Goal: Transaction & Acquisition: Subscribe to service/newsletter

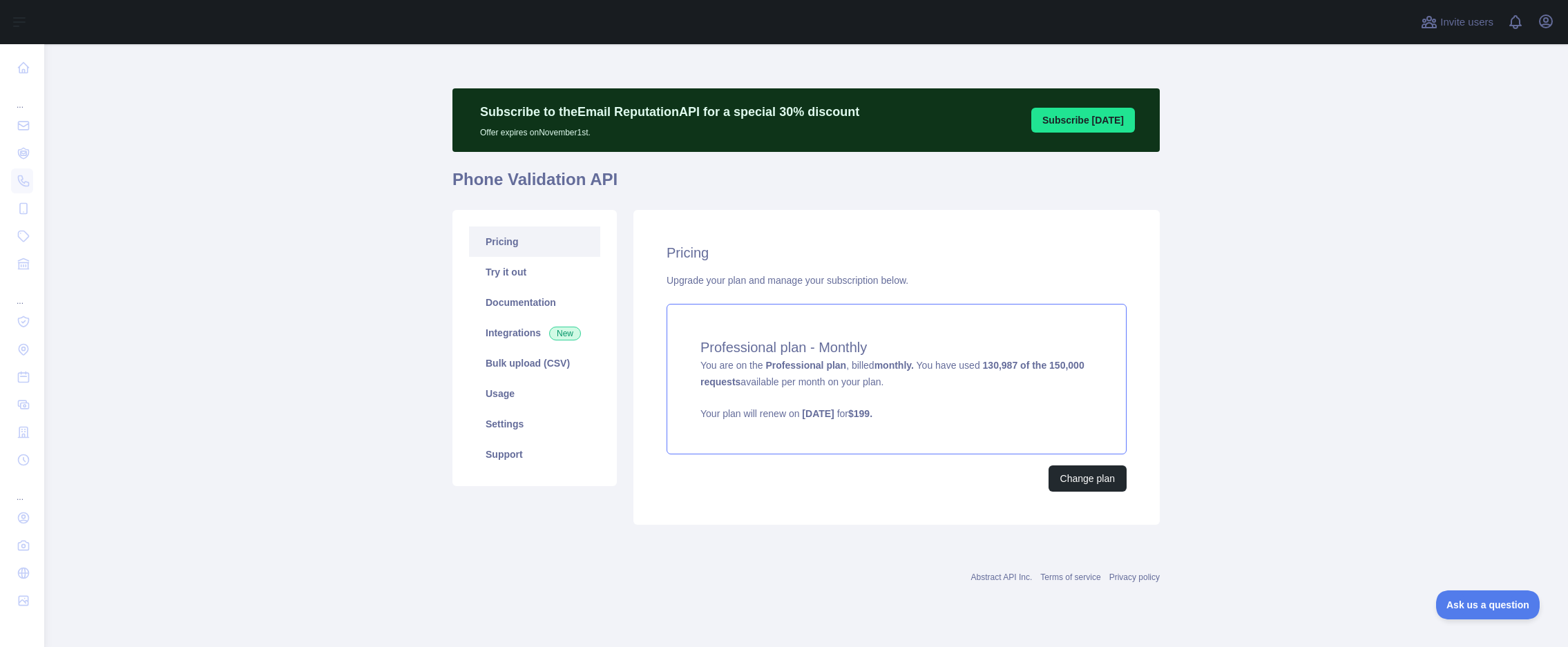
click at [1049, 422] on div "Professional plan - Monthly You are on the Professional plan , billed monthly. …" at bounding box center [897, 379] width 460 height 151
click at [1243, 319] on main "Subscribe to the Email Reputation API for a special 30 % discount Offer expires…" at bounding box center [806, 346] width 1524 height 603
click at [535, 390] on link "Usage" at bounding box center [534, 393] width 131 height 30
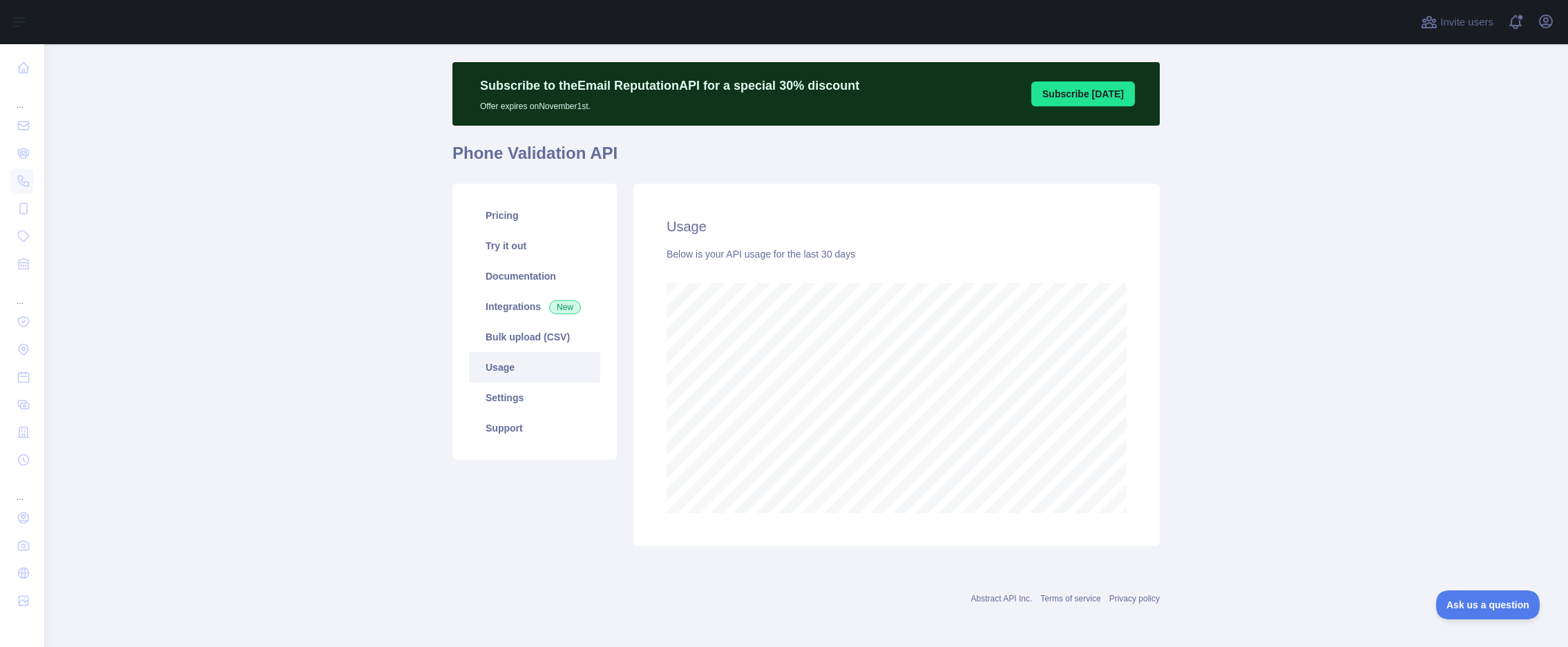
scroll to position [28, 0]
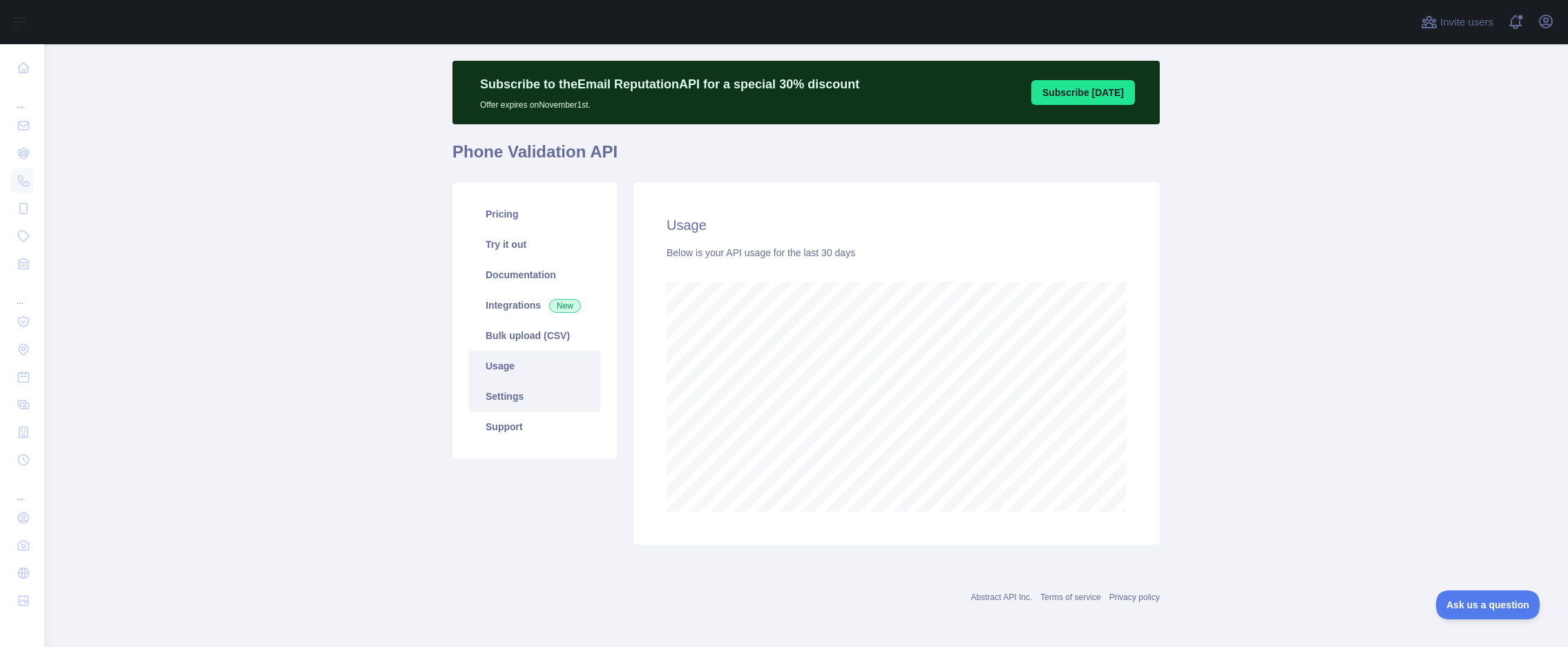
click at [537, 403] on link "Settings" at bounding box center [534, 396] width 131 height 30
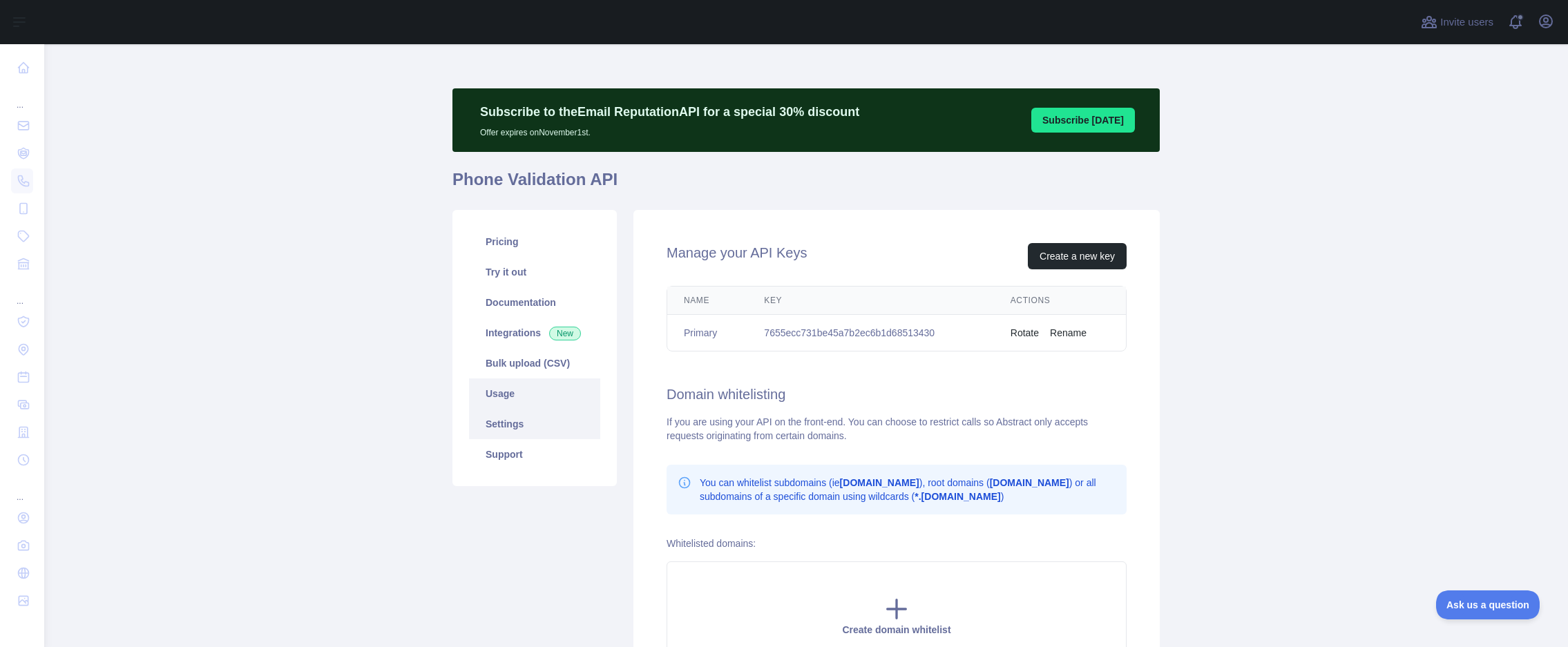
click at [480, 386] on link "Usage" at bounding box center [534, 393] width 131 height 30
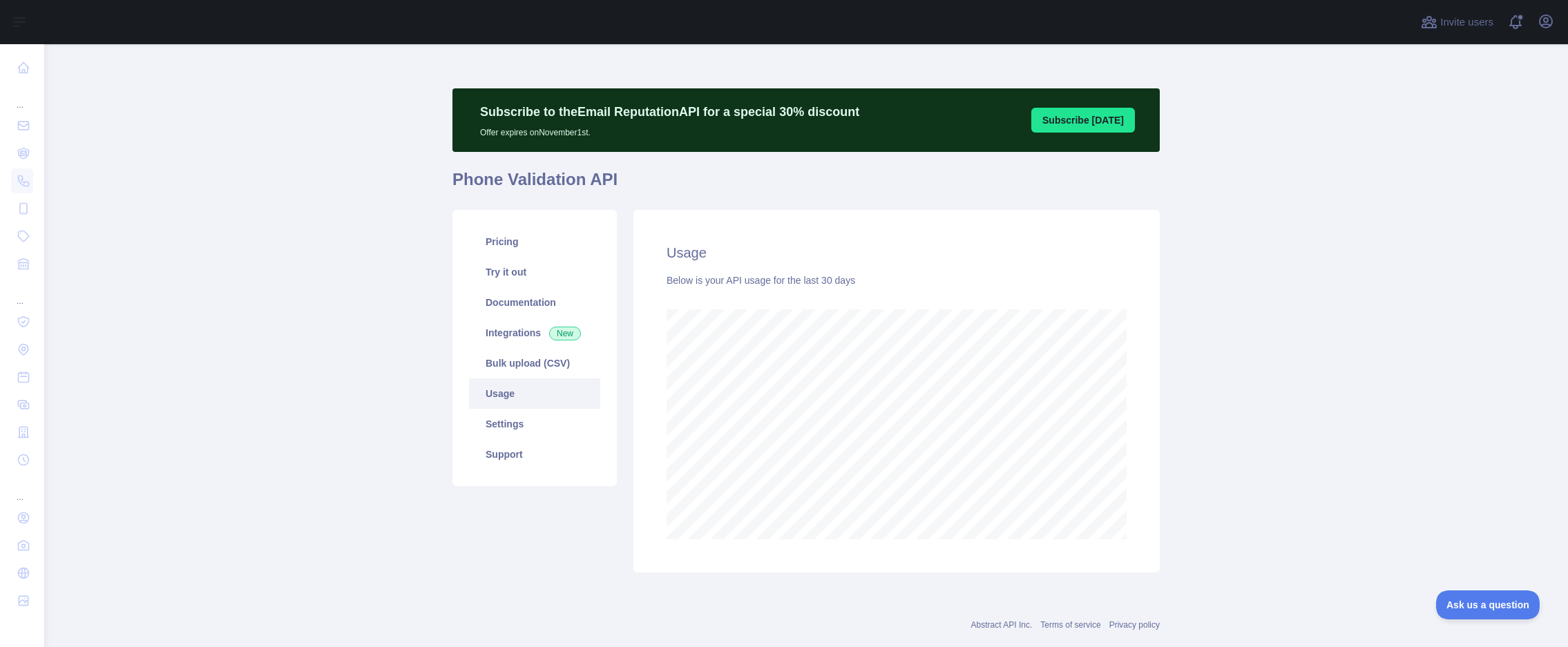
scroll to position [603, 1513]
click at [505, 434] on link "Settings" at bounding box center [534, 424] width 131 height 30
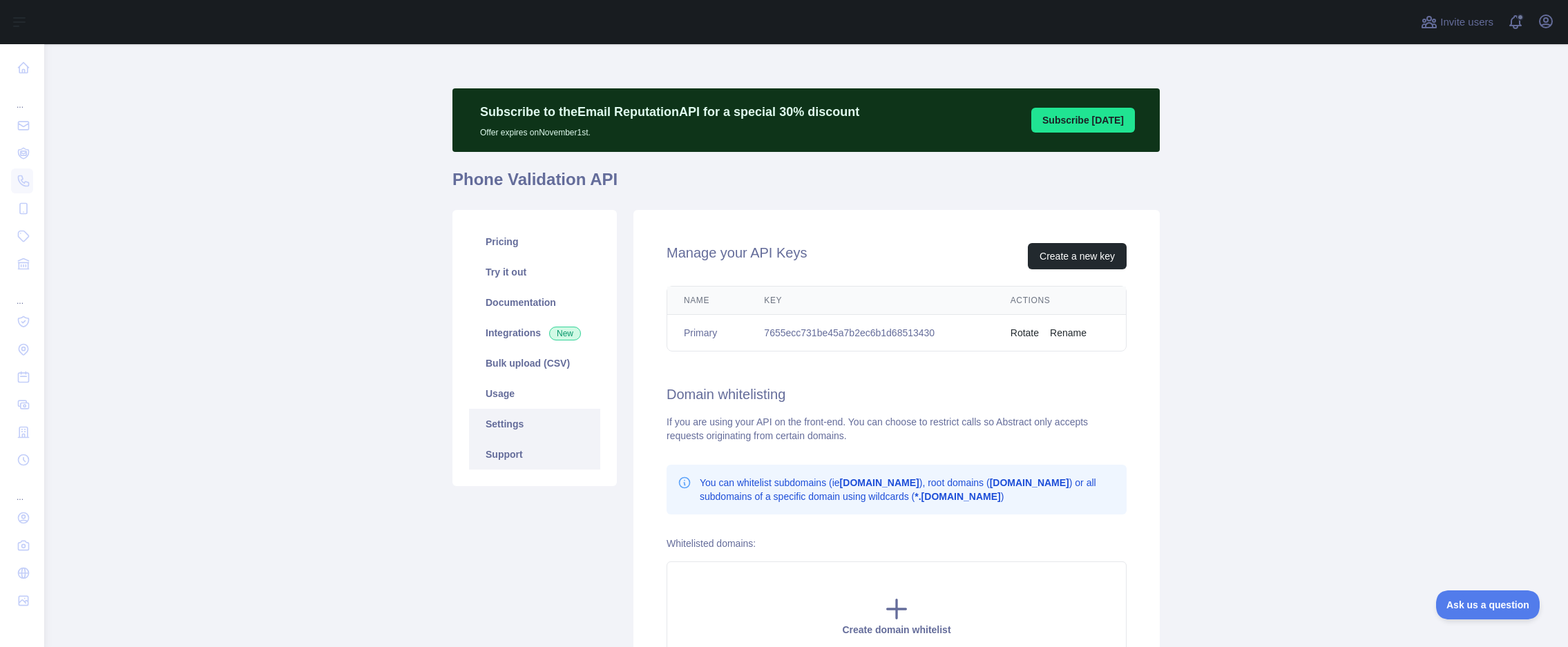
click at [504, 451] on link "Support" at bounding box center [534, 454] width 131 height 30
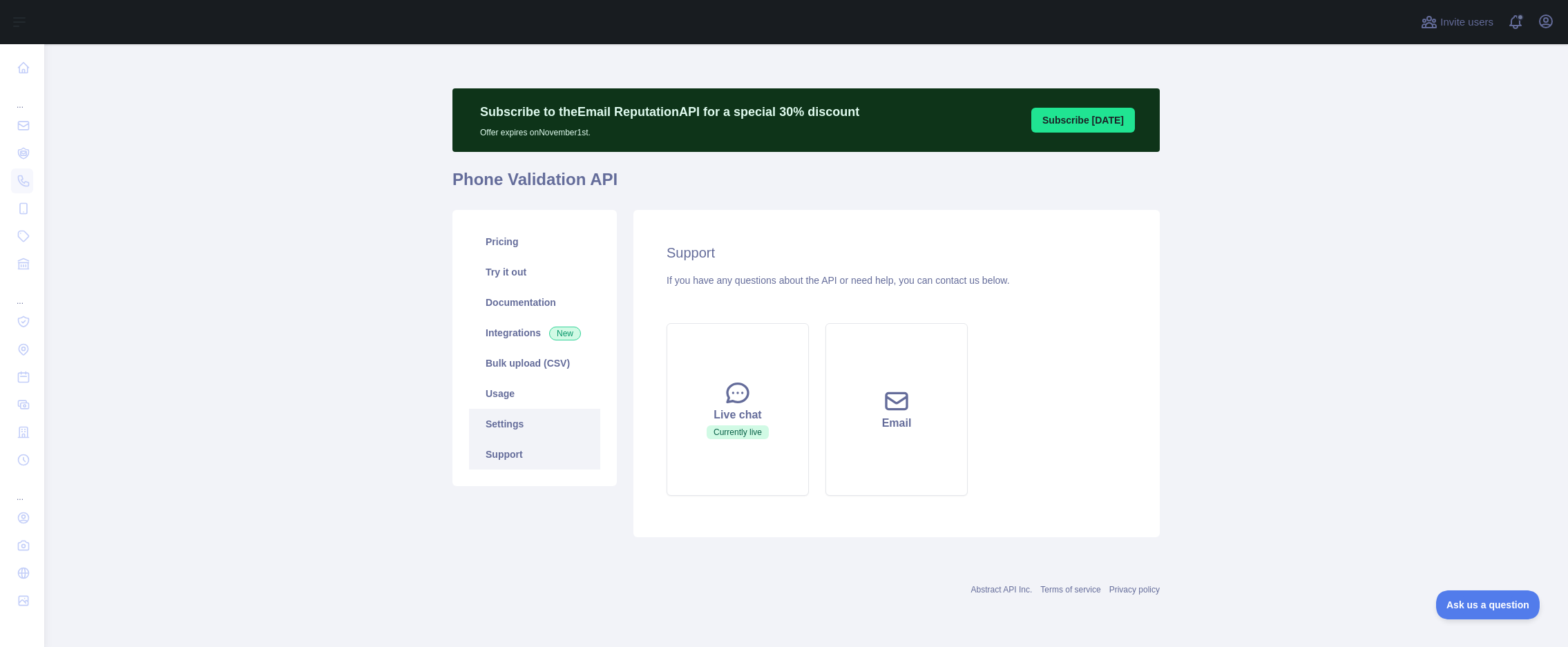
click at [504, 429] on link "Settings" at bounding box center [534, 424] width 131 height 30
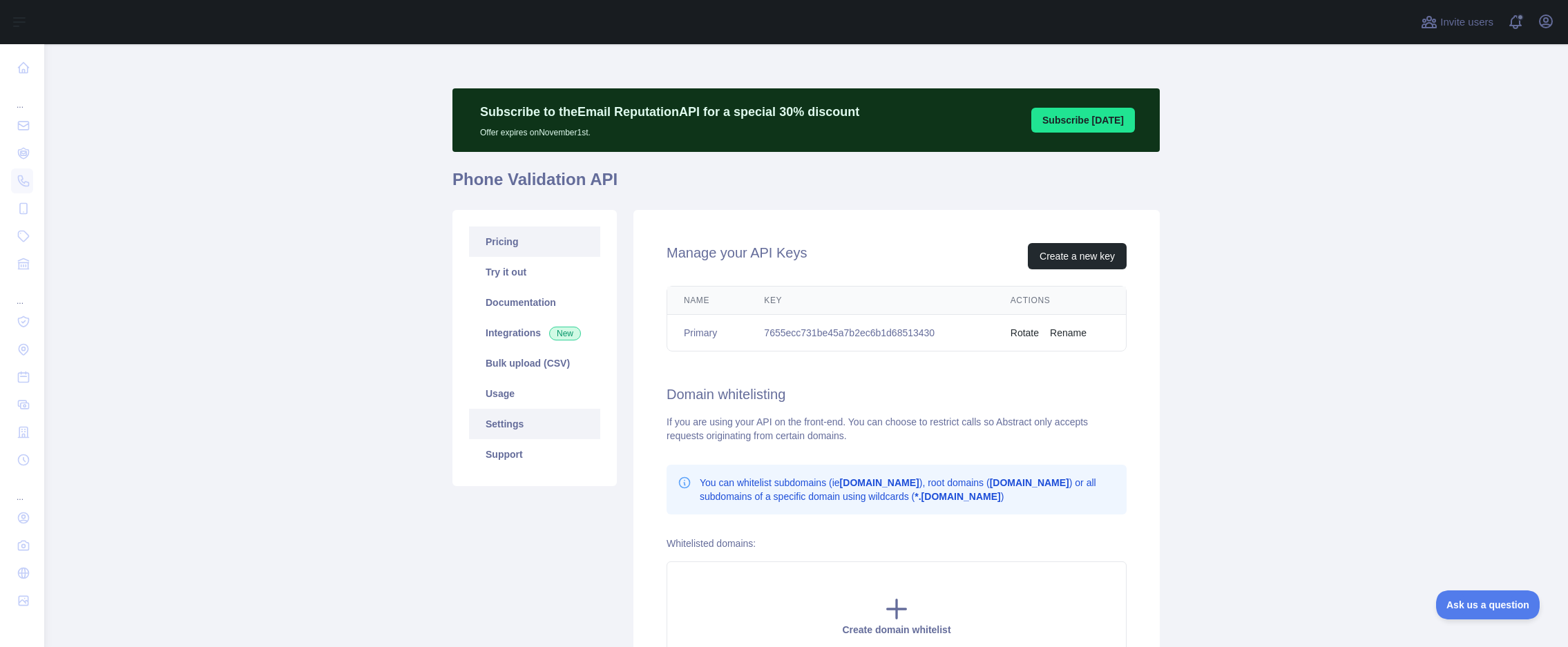
click at [504, 247] on link "Pricing" at bounding box center [534, 241] width 131 height 30
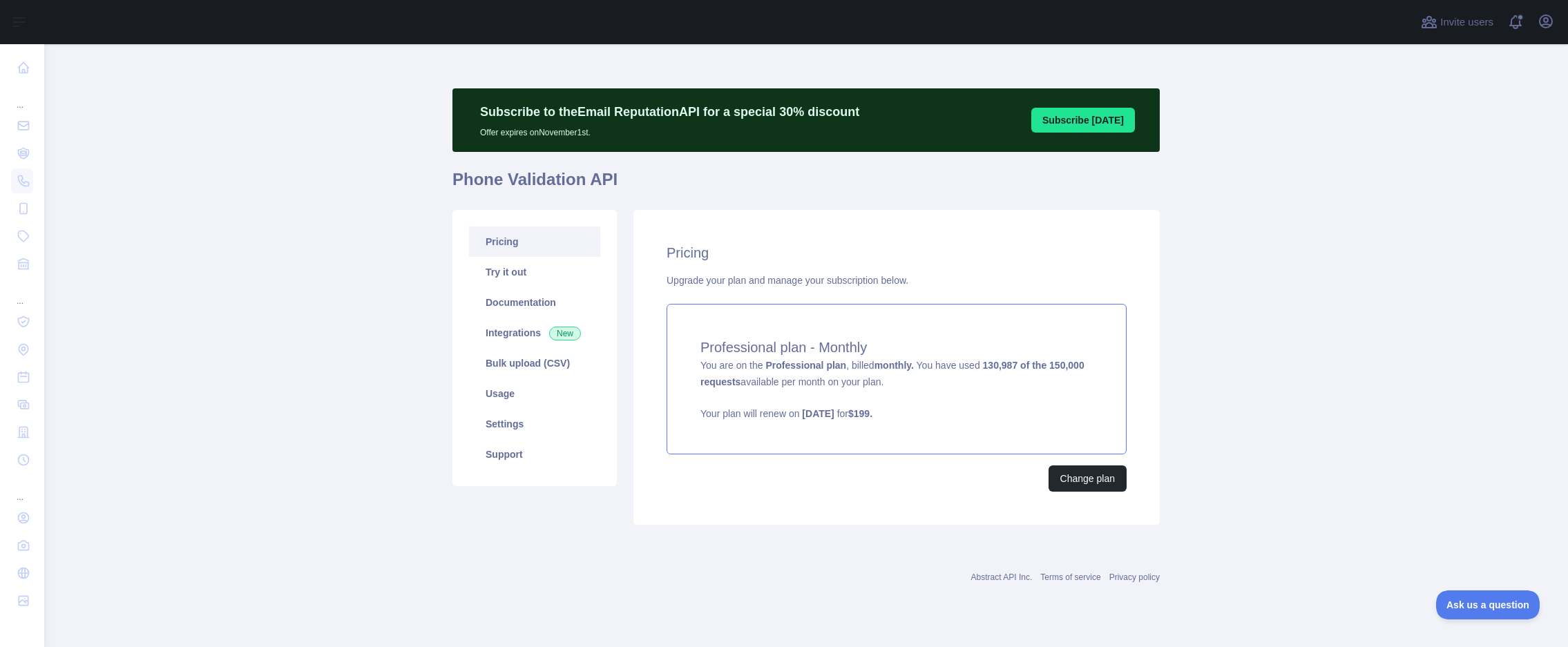
click at [755, 359] on div "Professional plan - Monthly You are on the Professional plan , billed monthly. …" at bounding box center [897, 379] width 460 height 151
click at [1544, 15] on icon "button" at bounding box center [1546, 21] width 16 height 16
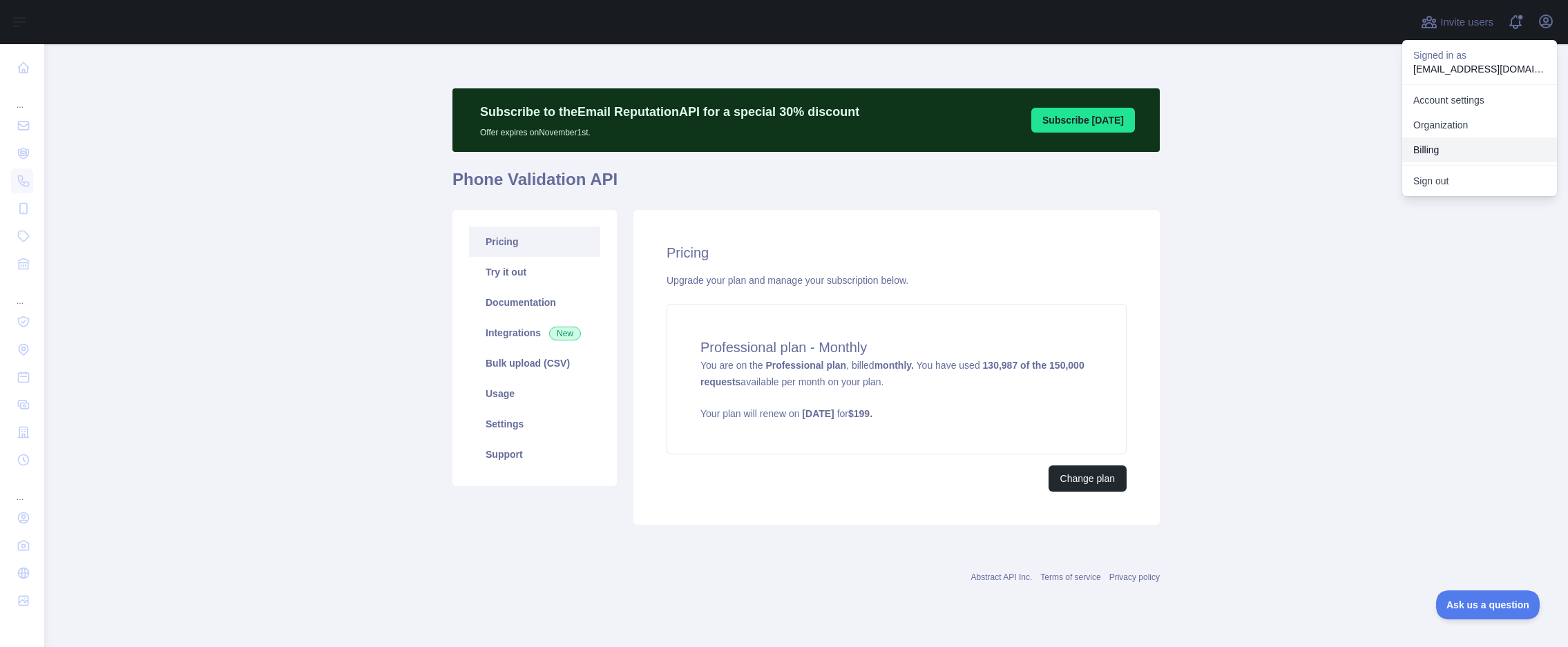
click at [1451, 143] on button "Billing" at bounding box center [1480, 150] width 155 height 24
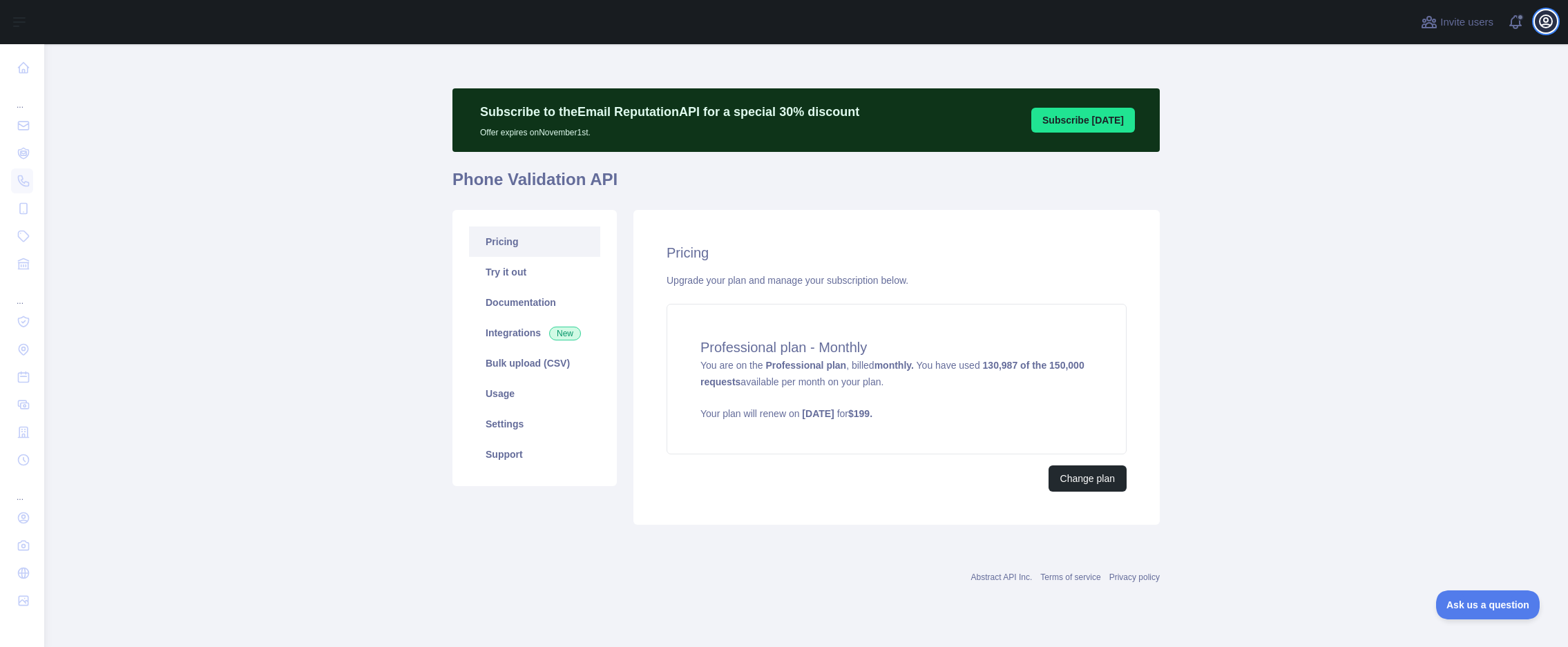
click at [1541, 21] on icon "button" at bounding box center [1546, 21] width 16 height 16
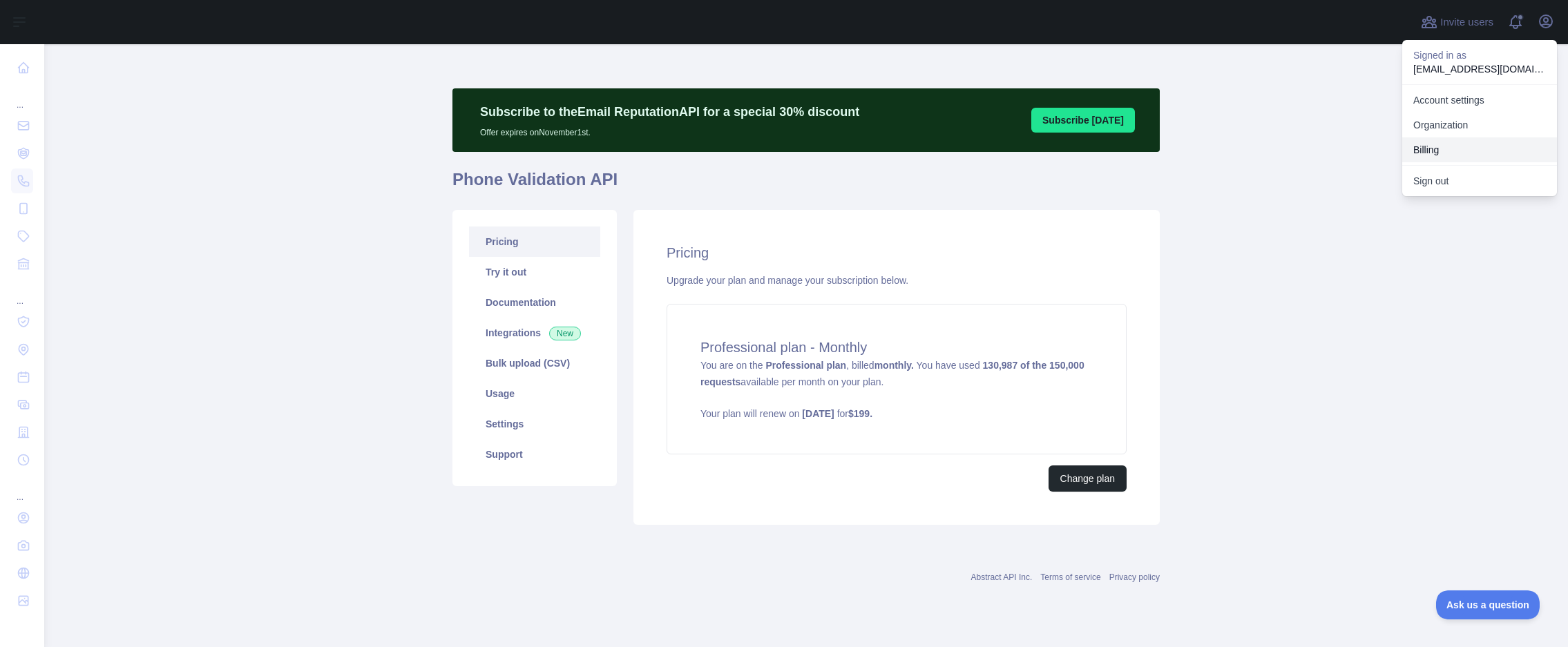
click at [1433, 153] on button "Billing" at bounding box center [1480, 150] width 155 height 24
